Goal: Transaction & Acquisition: Book appointment/travel/reservation

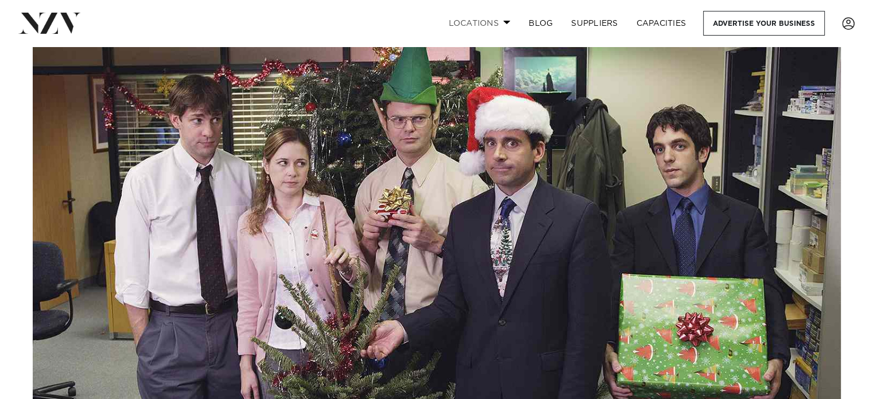
click at [489, 25] on link "Locations" at bounding box center [479, 23] width 80 height 25
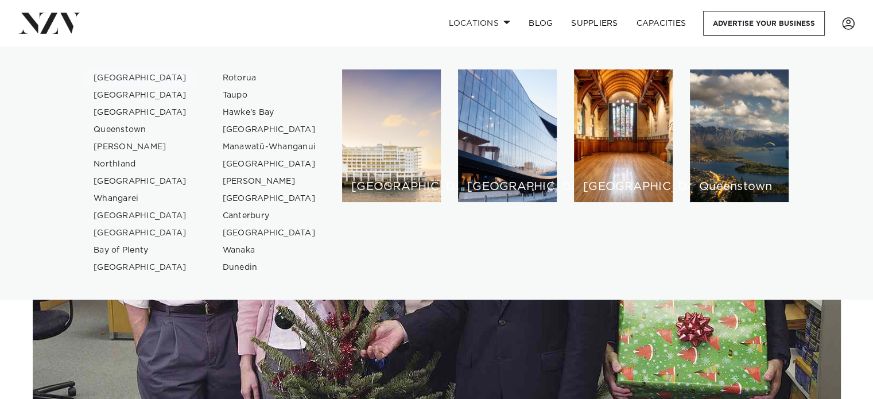
click at [107, 71] on link "[GEOGRAPHIC_DATA]" at bounding box center [140, 77] width 112 height 17
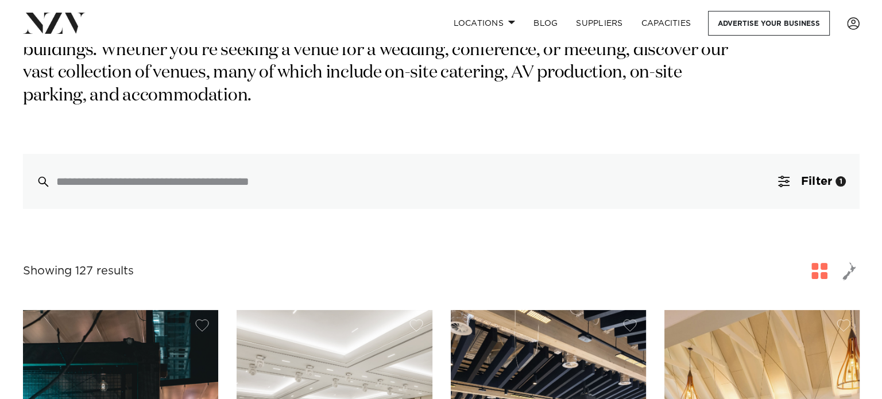
scroll to position [204, 0]
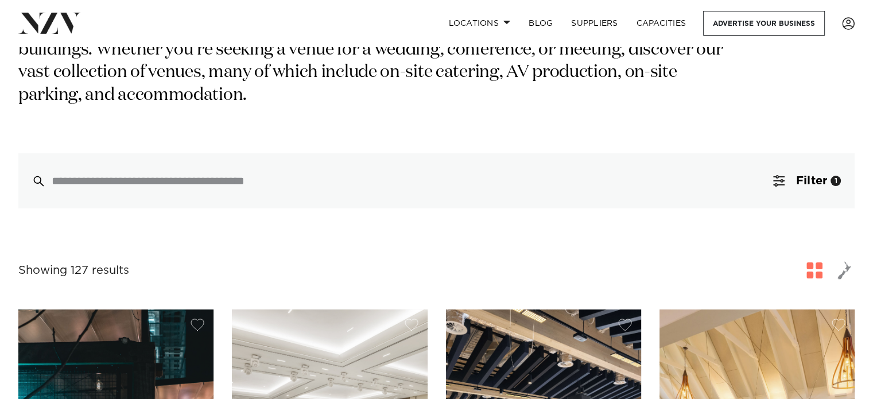
click at [784, 129] on div "Auckland Venues [GEOGRAPHIC_DATA] is the largest city in [GEOGRAPHIC_DATA], and…" at bounding box center [436, 48] width 836 height 320
click at [788, 153] on button "Filter 1" at bounding box center [806, 180] width 95 height 55
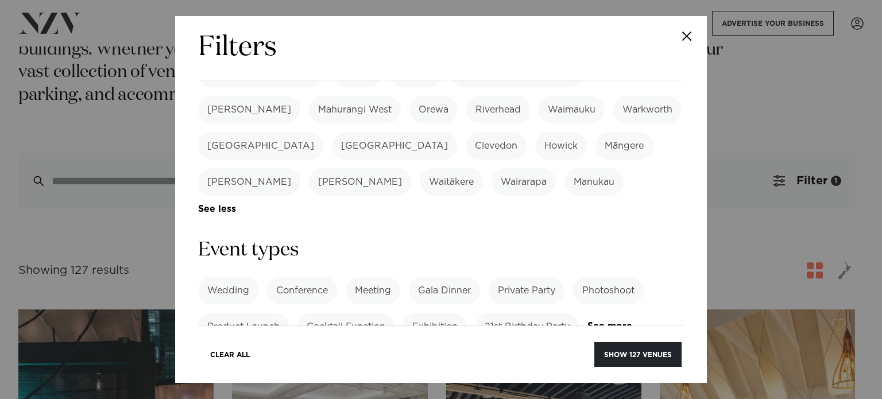
scroll to position [402, 0]
click at [509, 274] on label "Private Party" at bounding box center [527, 288] width 76 height 28
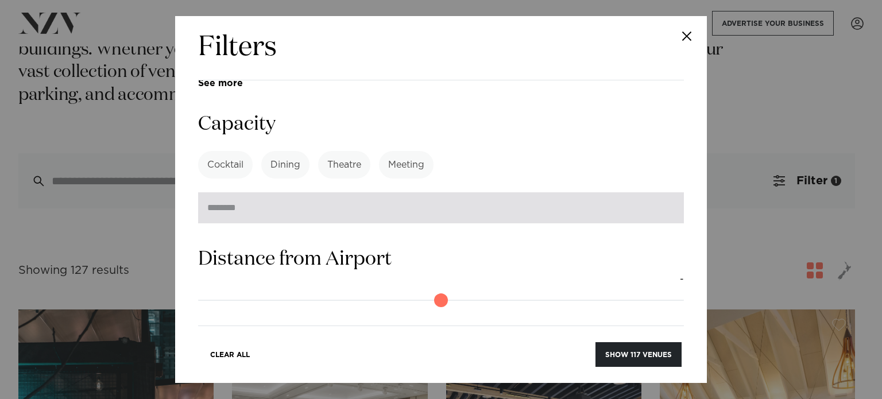
scroll to position [922, 0]
click at [285, 192] on input "number" at bounding box center [441, 207] width 486 height 31
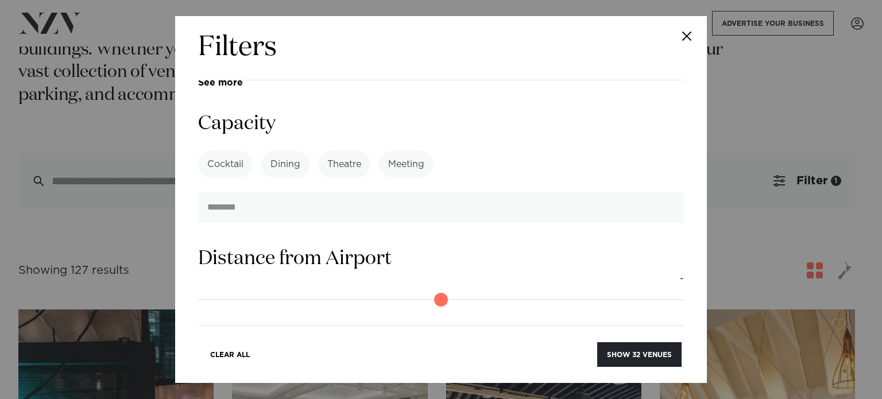
type input "**"
click at [367, 246] on h3 "Distance from Airport" at bounding box center [441, 259] width 486 height 26
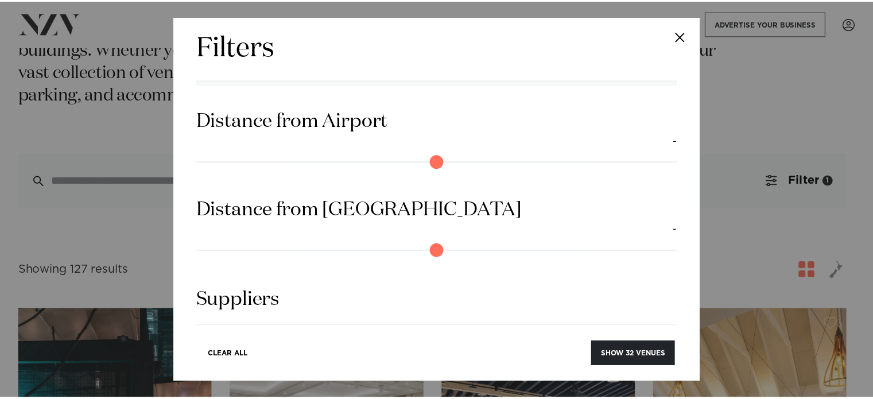
scroll to position [1085, 0]
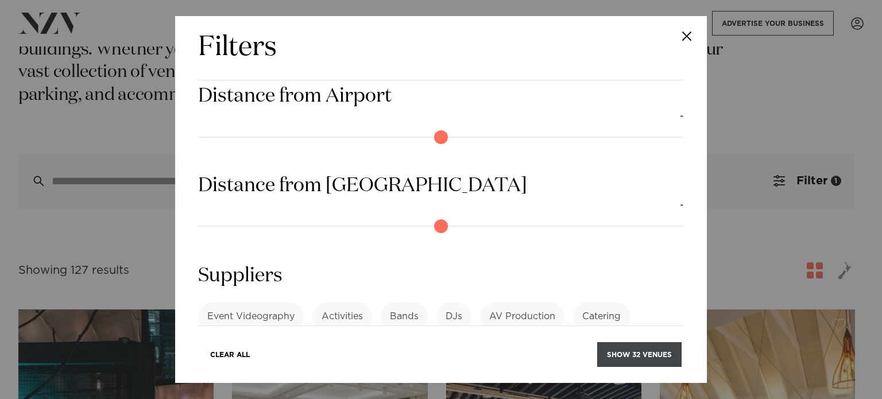
click at [627, 346] on button "Show 32 venues" at bounding box center [639, 354] width 84 height 25
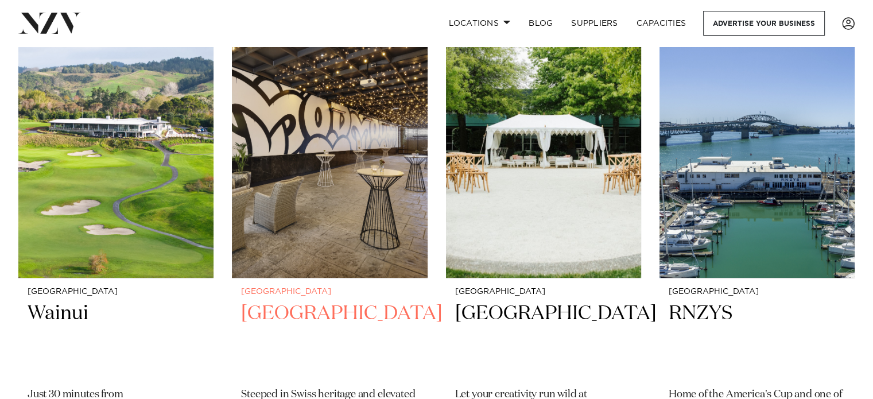
scroll to position [378, 0]
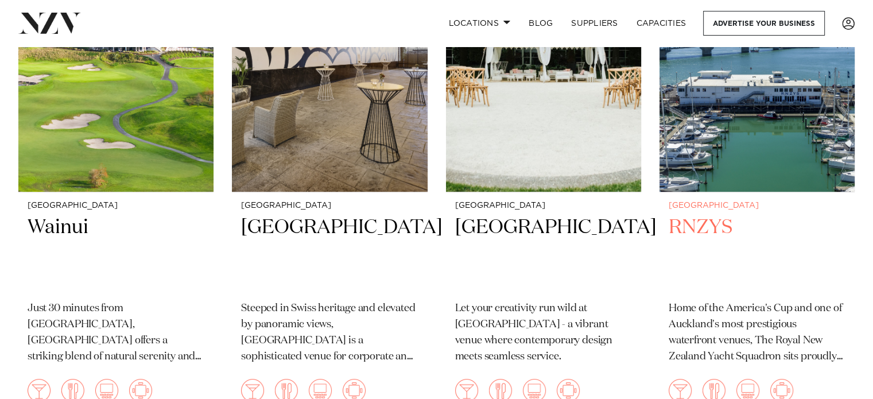
click at [714, 231] on h2 "RNZYS" at bounding box center [757, 253] width 177 height 77
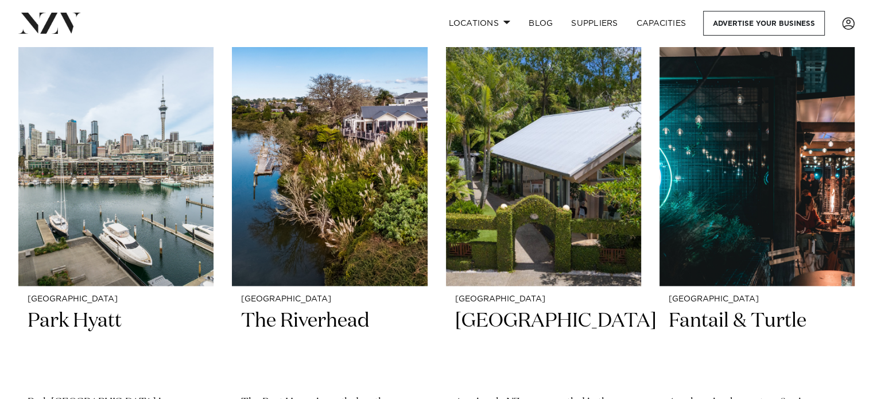
scroll to position [1304, 0]
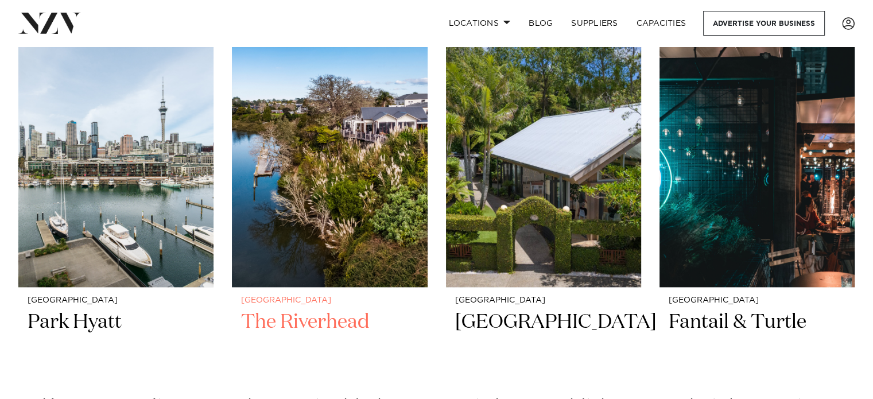
click at [379, 231] on img at bounding box center [329, 156] width 195 height 262
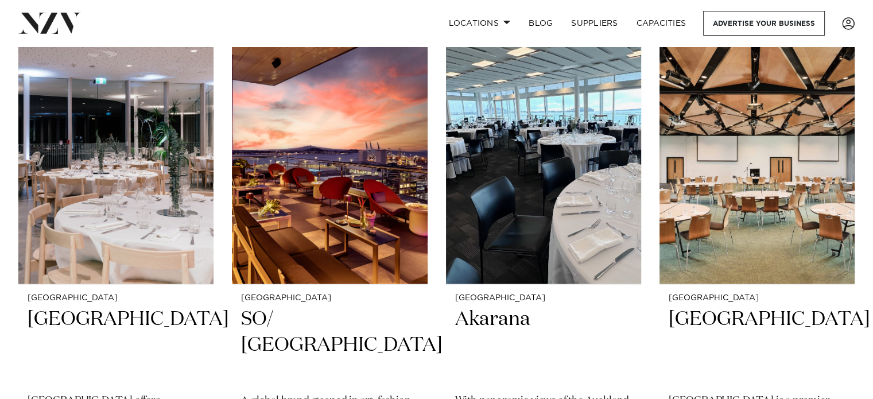
scroll to position [2330, 0]
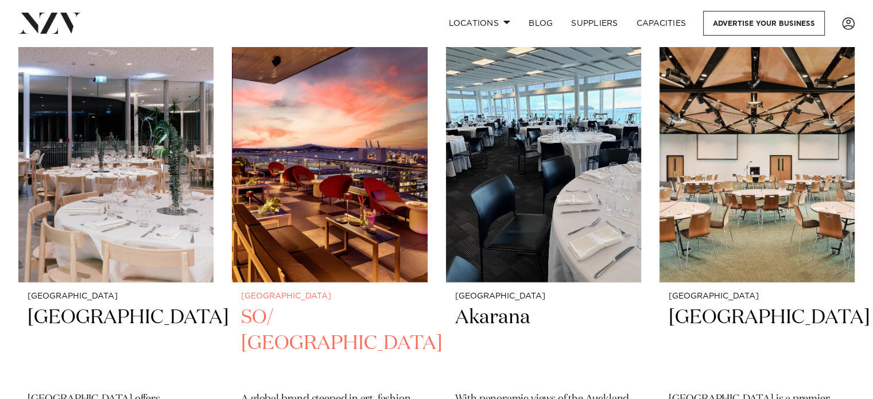
click at [319, 219] on img at bounding box center [329, 152] width 195 height 262
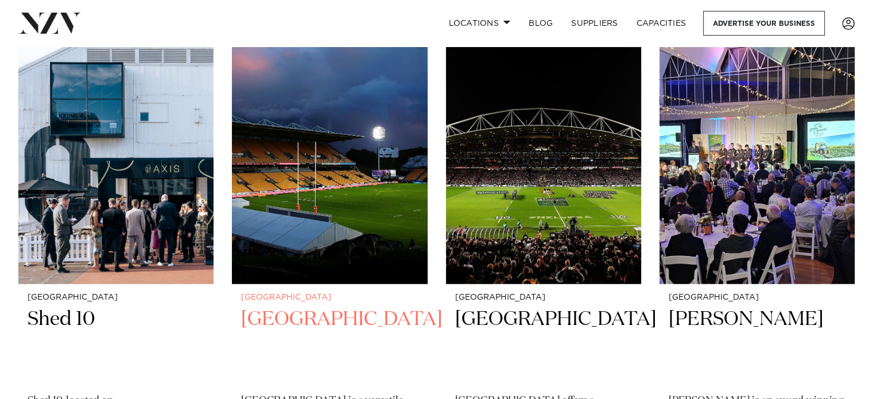
scroll to position [2838, 0]
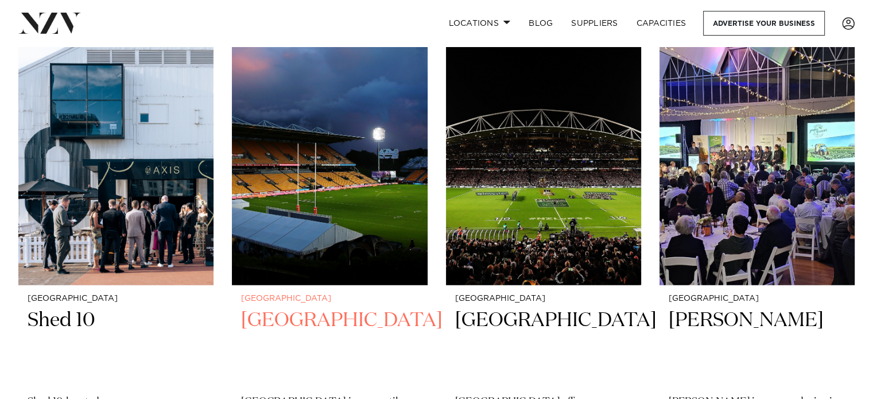
click at [351, 308] on h2 "Go Media Stadium" at bounding box center [329, 346] width 177 height 77
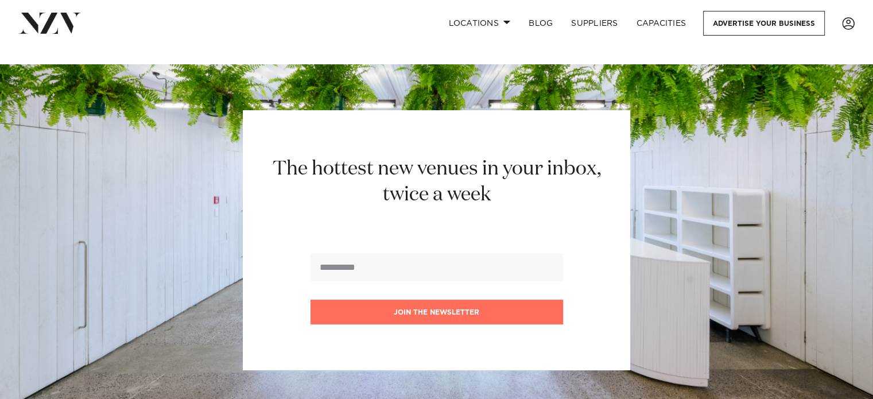
scroll to position [4408, 0]
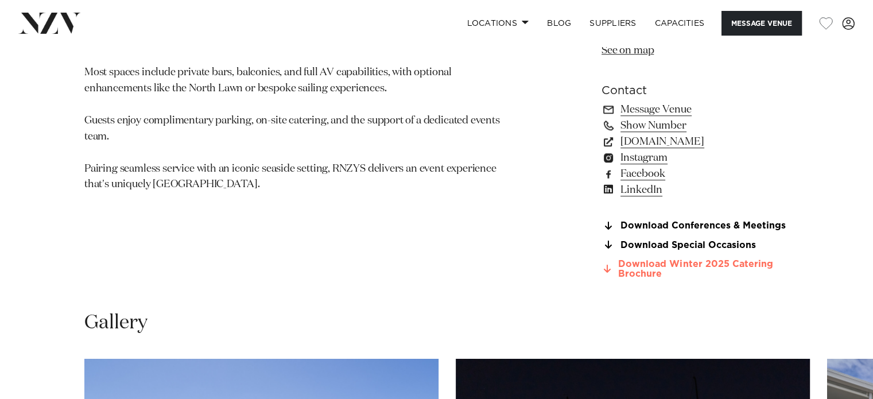
scroll to position [856, 0]
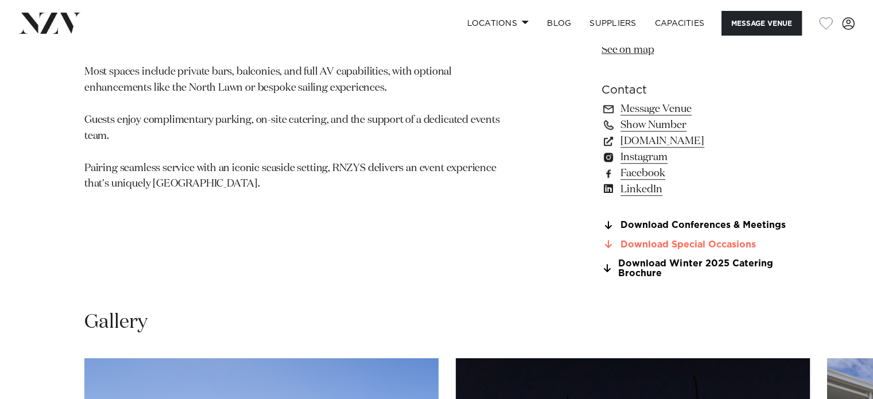
click at [652, 243] on link "Download Special Occasions" at bounding box center [695, 244] width 187 height 10
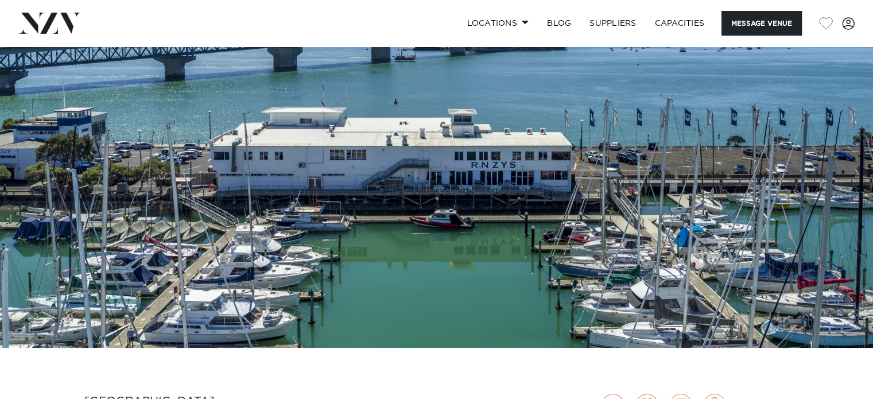
scroll to position [0, 0]
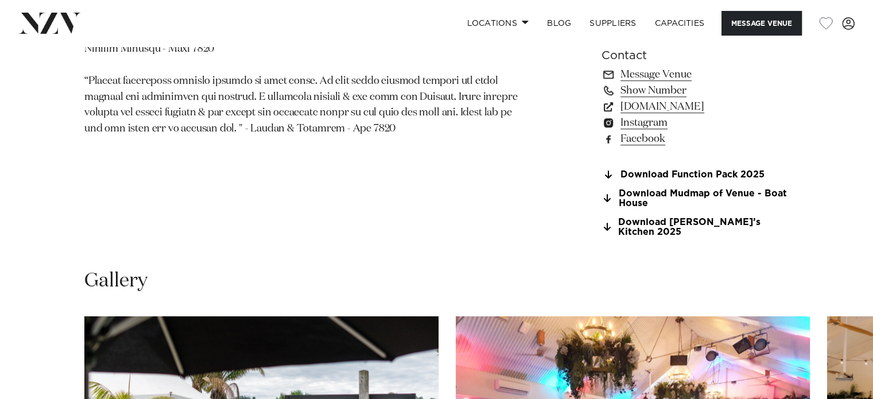
scroll to position [892, 0]
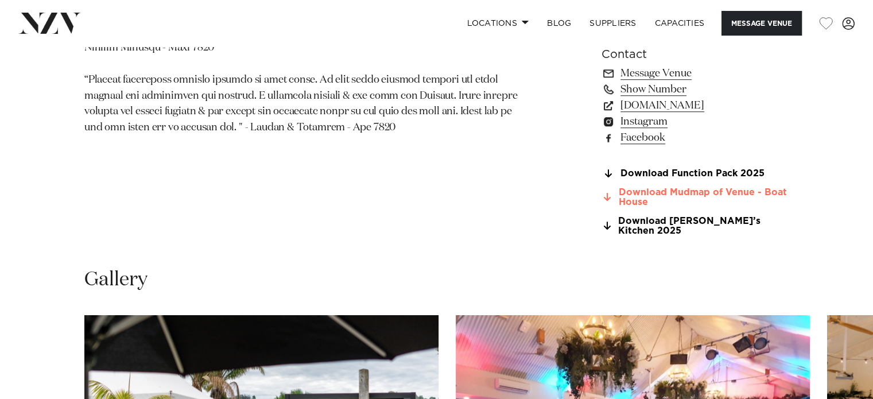
click at [687, 189] on link "Download Mudmap of Venue - Boat House" at bounding box center [695, 198] width 187 height 20
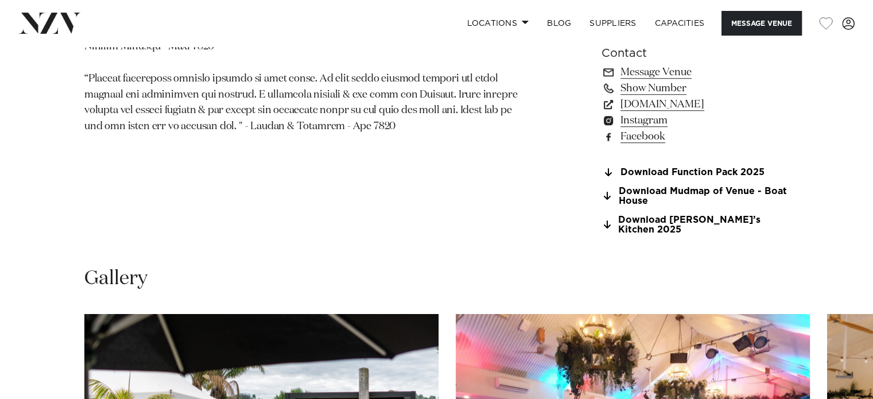
scroll to position [888, 0]
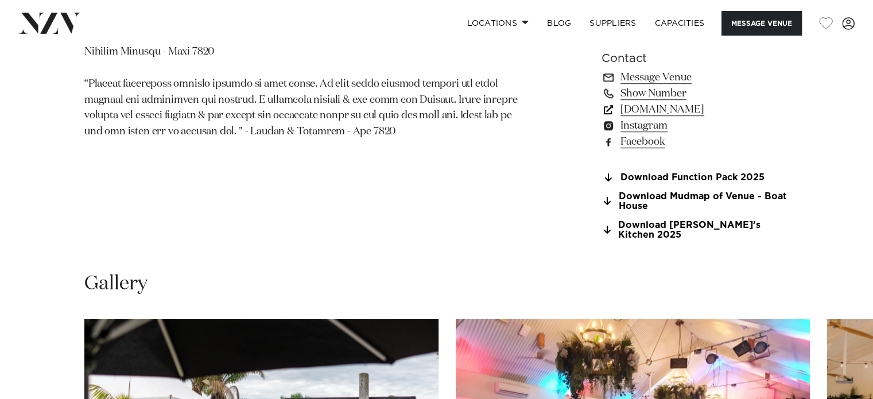
click at [701, 105] on link "www.theriverhead.co.nz" at bounding box center [695, 110] width 187 height 16
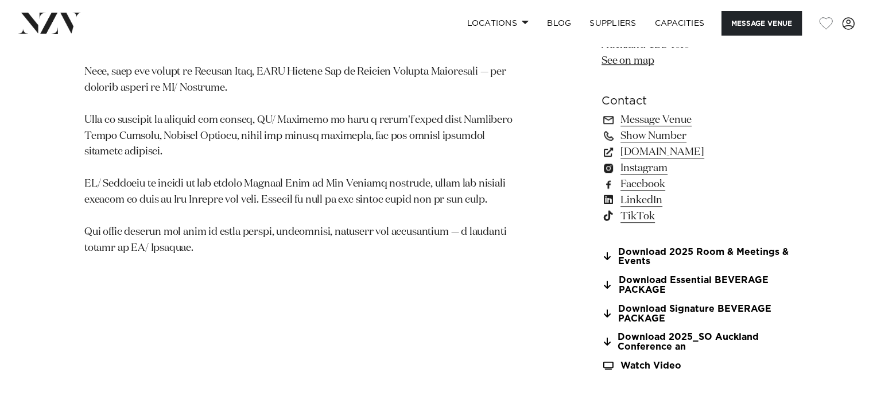
scroll to position [885, 0]
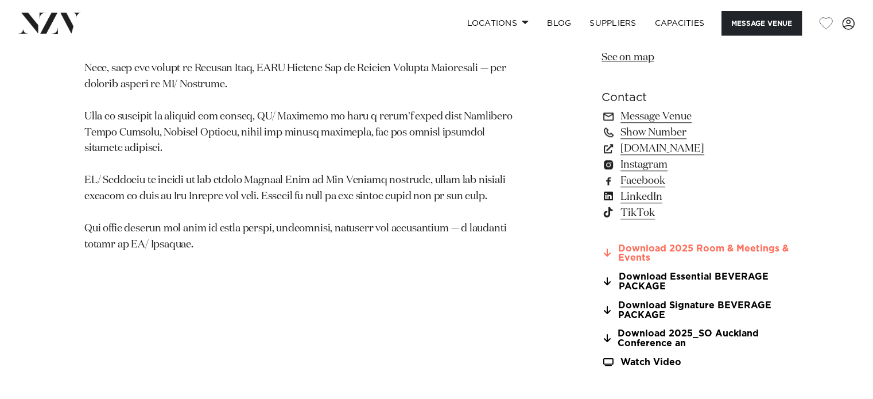
click at [661, 247] on link "Download 2025 Room & Meetings & Events" at bounding box center [695, 254] width 187 height 20
